Goal: Find contact information: Find contact information

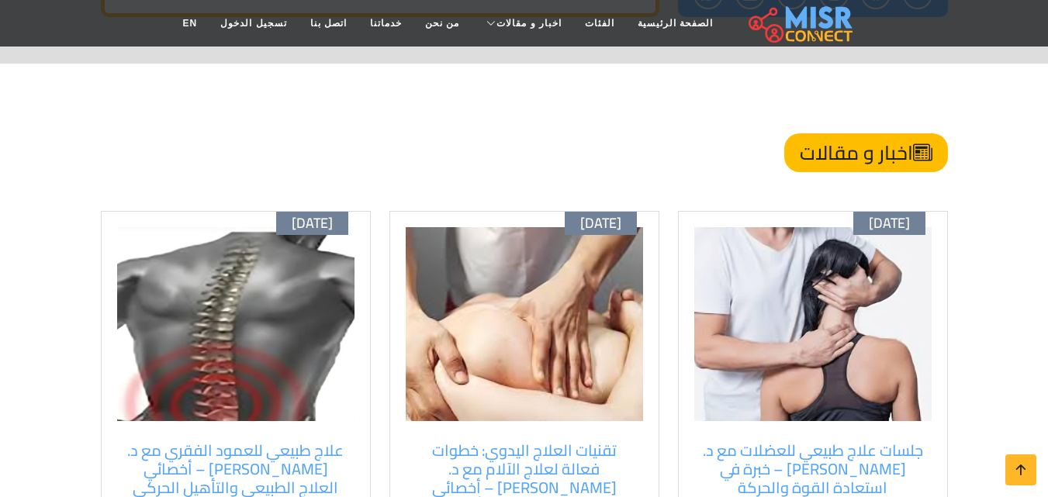
scroll to position [5765, 0]
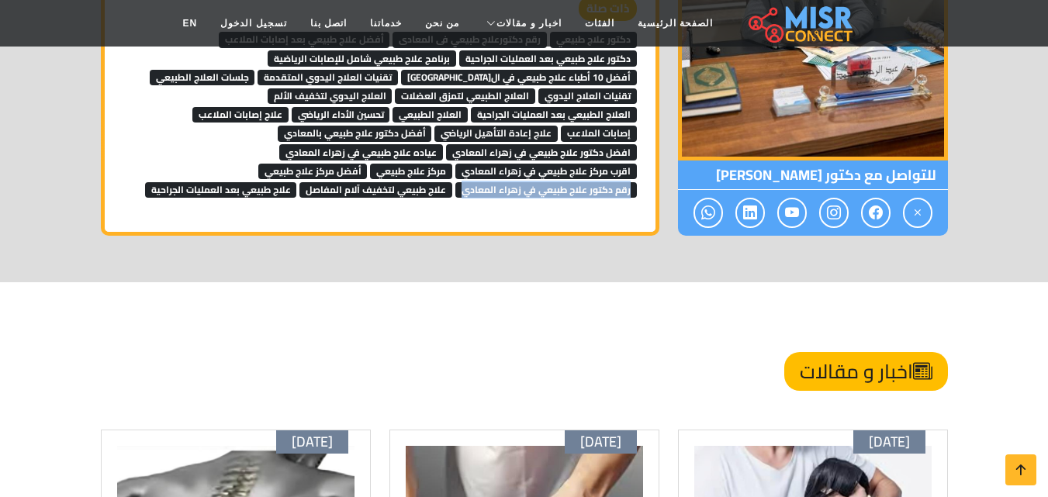
drag, startPoint x: 645, startPoint y: 151, endPoint x: 462, endPoint y: 154, distance: 183.1
click at [462, 154] on div "ذات صلة دكتور علاج طبيعي رقم دكتورعلاج طبيعي فى المعادى أفضل علاج طبيعي بعد إصا…" at bounding box center [380, 97] width 532 height 202
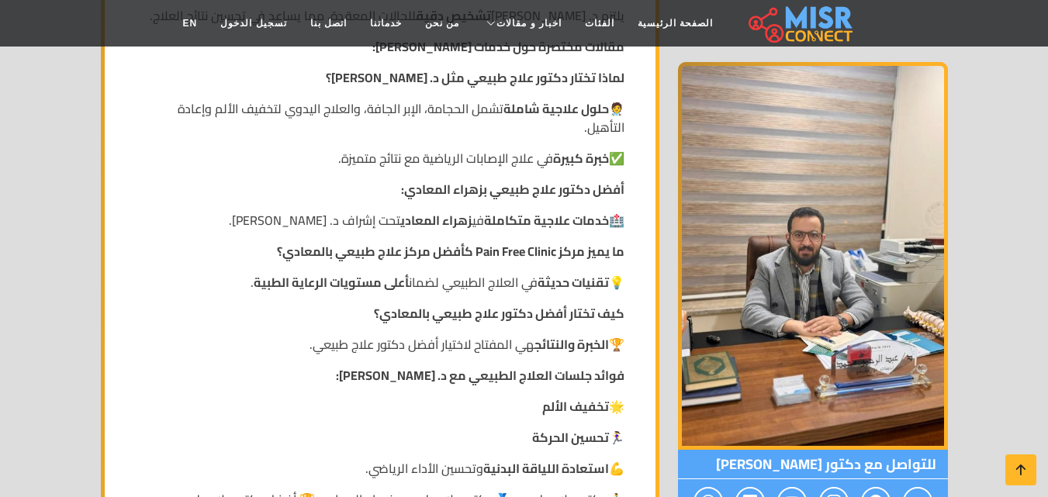
scroll to position [3749, 0]
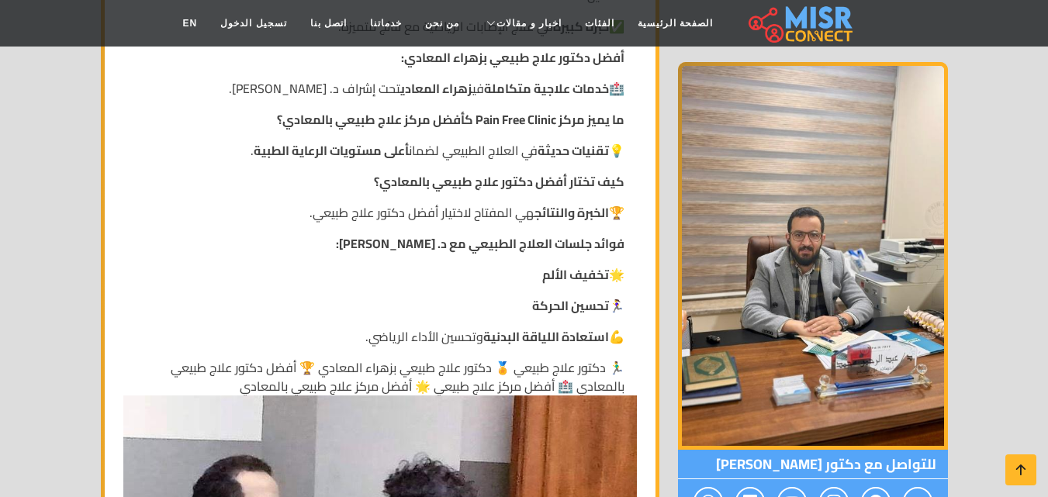
click at [282, 364] on p "🏃‍♂️ دكتور علاج طبيعي 🏅 دكتور علاج طبيعي بزهراء المعادي 🏆 أفضل دكتور علاج طبيعي…" at bounding box center [380, 376] width 489 height 37
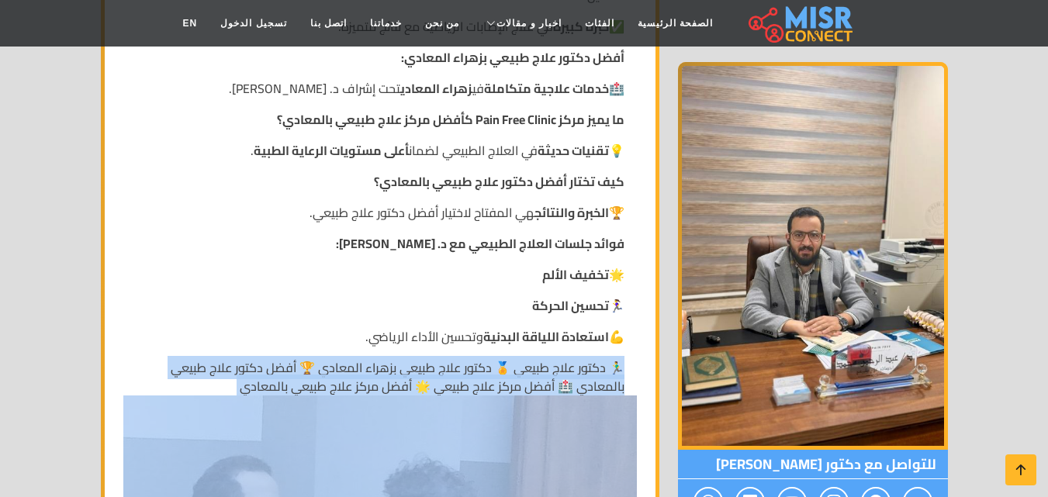
click at [282, 364] on p "🏃‍♂️ دكتور علاج طبيعي 🏅 دكتور علاج طبيعي بزهراء المعادي 🏆 أفضل دكتور علاج طبيعي…" at bounding box center [380, 376] width 489 height 37
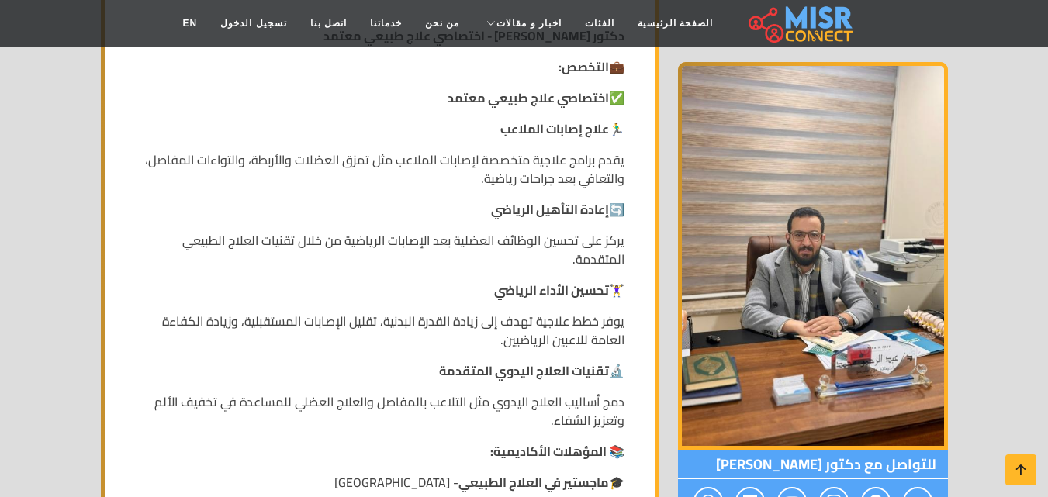
scroll to position [569, 0]
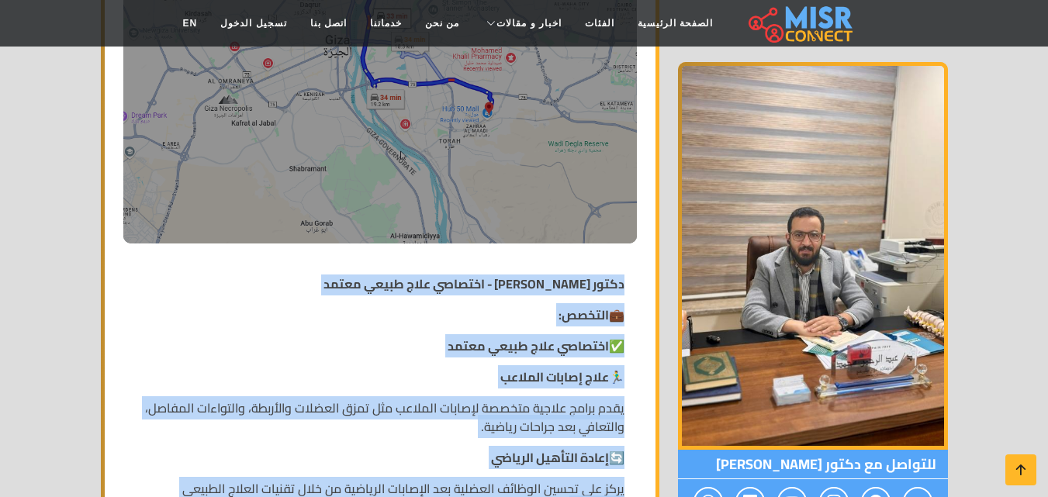
click at [624, 284] on strong "دكتور [PERSON_NAME] - اختصاصي علاج طبيعي معتمد" at bounding box center [473, 283] width 301 height 23
copy div "lorem ips dolors amet - consect adip elits doeiu 💼 tempor: ✅ incidid utla etdol…"
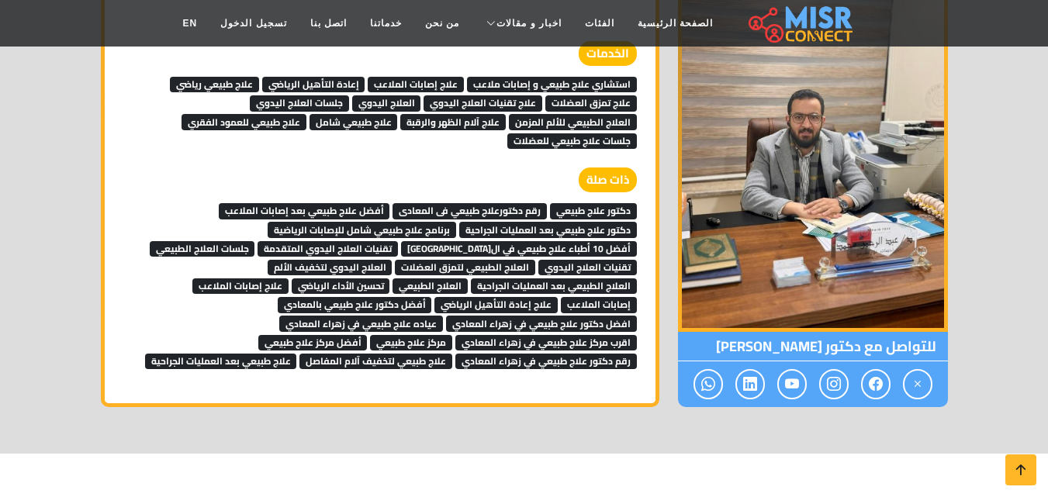
scroll to position [5667, 0]
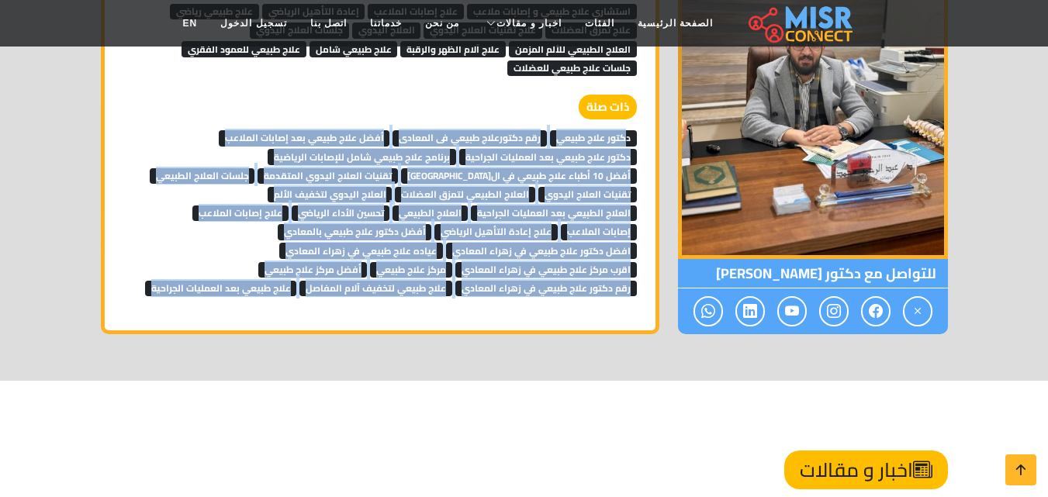
drag, startPoint x: 140, startPoint y: 250, endPoint x: 641, endPoint y: 98, distance: 523.6
click at [641, 98] on div "ذات صلة دكتور علاج طبيعي رقم دكتورعلاج طبيعي فى المعادى أفضل علاج طبيعي بعد إصا…" at bounding box center [380, 196] width 532 height 202
copy div "lorem ipsu dolor sit ametconse adipi el seddoei temp inci utlab etd magnaa enim…"
